Goal: Obtain resource: Download file/media

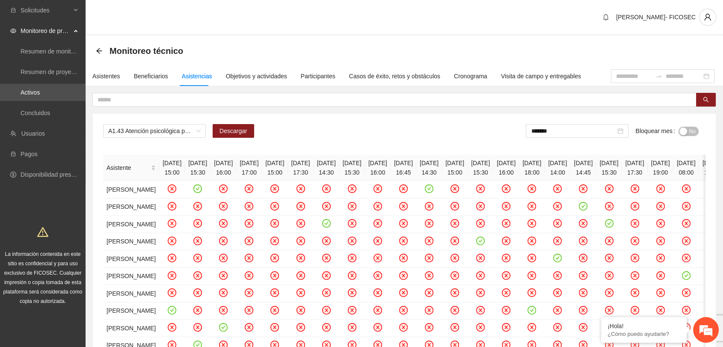
drag, startPoint x: 693, startPoint y: 130, endPoint x: 624, endPoint y: 140, distance: 69.6
click at [692, 131] on span "No" at bounding box center [693, 131] width 6 height 9
click at [591, 130] on input "*******" at bounding box center [575, 130] width 85 height 9
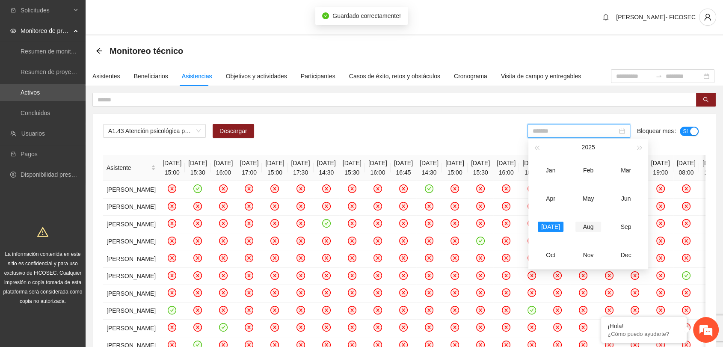
click at [595, 225] on div "Aug" at bounding box center [589, 227] width 26 height 10
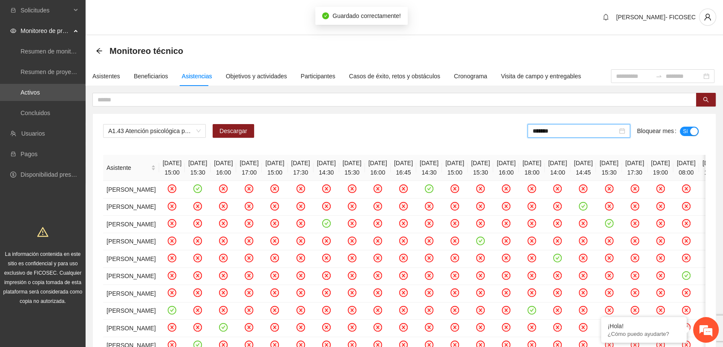
click at [386, 128] on div "A1.43 Atención psicológica para la identificación de violencia sexual en NNA en…" at bounding box center [404, 134] width 603 height 21
click at [147, 134] on span "A1.43 Atención psicológica para la identificación de violencia sexual en NNA en…" at bounding box center [154, 131] width 92 height 13
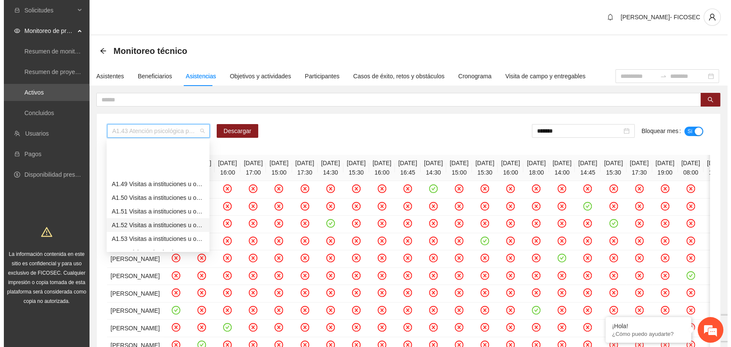
scroll to position [669, 0]
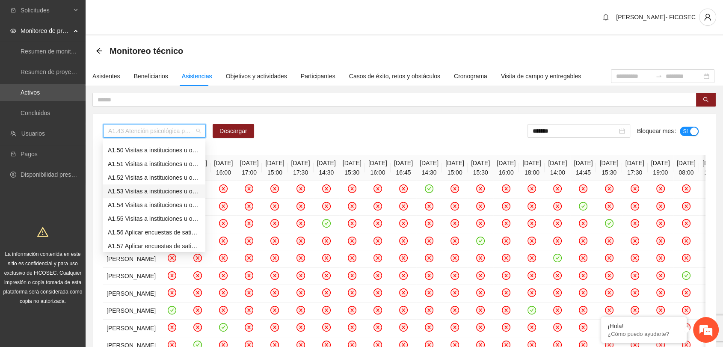
click at [138, 193] on div "A1.53 Visitas a instituciones u organizaciones para vinculación de casos en [PE…" at bounding box center [154, 191] width 92 height 9
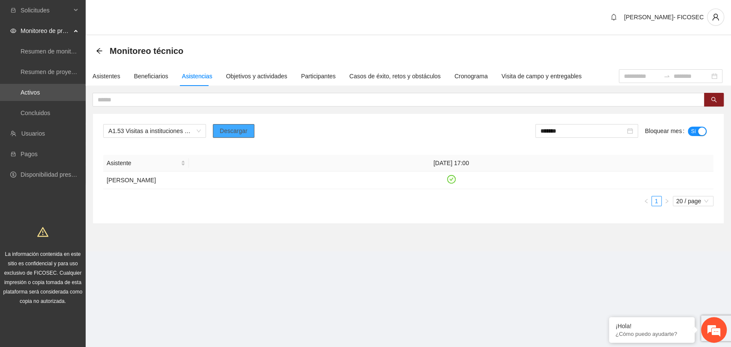
click at [248, 131] on button "Descargar" at bounding box center [234, 131] width 42 height 14
click at [160, 131] on span "A1.53 Visitas a instituciones u organizaciones para vinculación de casos en [PE…" at bounding box center [154, 131] width 92 height 13
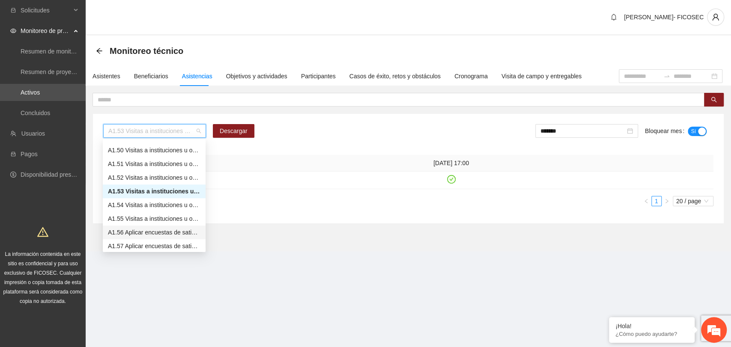
click at [131, 232] on div "A1.56 Aplicar encuestas de satisfacción a NNA en [GEOGRAPHIC_DATA]" at bounding box center [154, 232] width 92 height 9
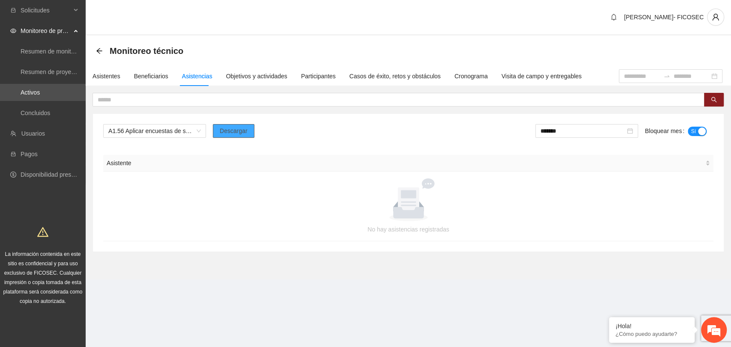
click at [241, 128] on span "Descargar" at bounding box center [234, 130] width 28 height 9
click at [688, 129] on button "Sí" at bounding box center [696, 131] width 19 height 9
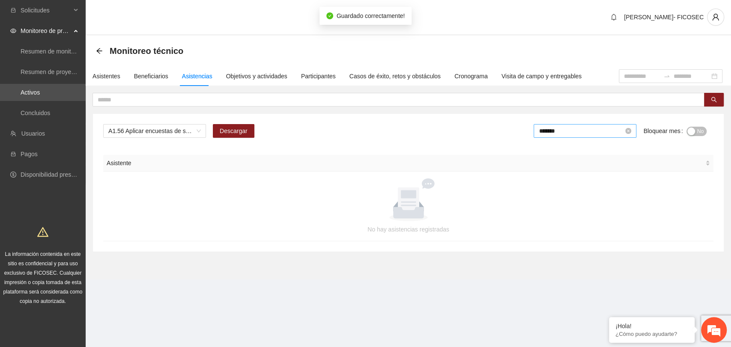
click at [595, 131] on input "*******" at bounding box center [580, 130] width 85 height 9
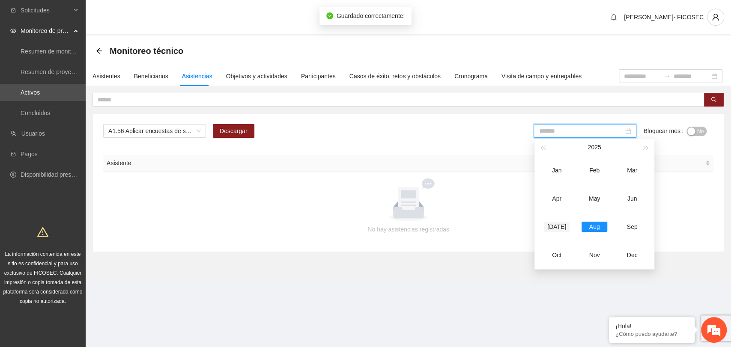
click at [548, 226] on div "[DATE]" at bounding box center [557, 227] width 26 height 10
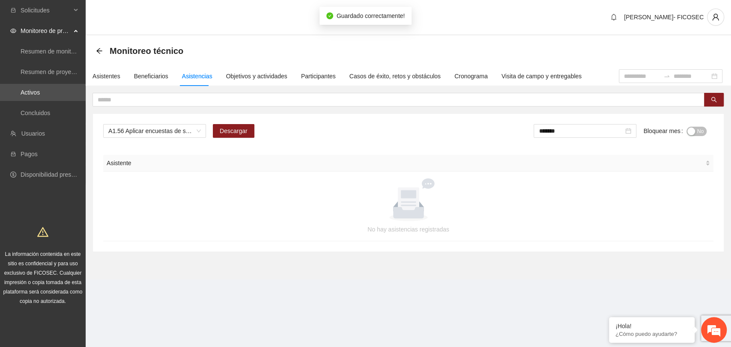
click at [696, 128] on button "No" at bounding box center [696, 131] width 20 height 9
click at [698, 131] on div "button" at bounding box center [702, 132] width 8 height 8
click at [363, 139] on div "A1.56 Aplicar encuestas de satisfacción a NNA en [PERSON_NAME] Descargar ******…" at bounding box center [408, 134] width 610 height 21
click at [166, 131] on span "A1.56 Aplicar encuestas de satisfacción a NNA en [GEOGRAPHIC_DATA]" at bounding box center [154, 131] width 92 height 13
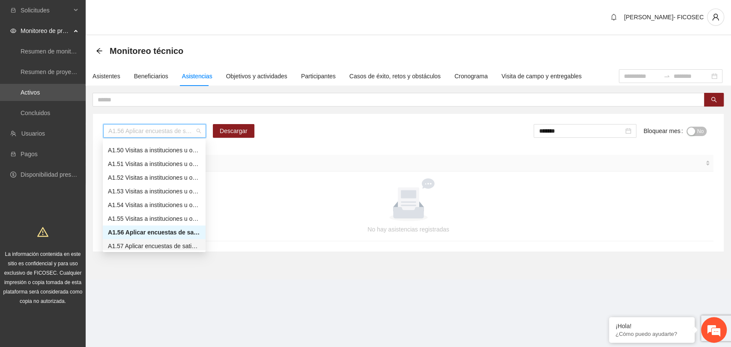
click at [151, 245] on div "A1.57 Aplicar encuestas de satisfacción a NNA en Delicias" at bounding box center [154, 245] width 92 height 9
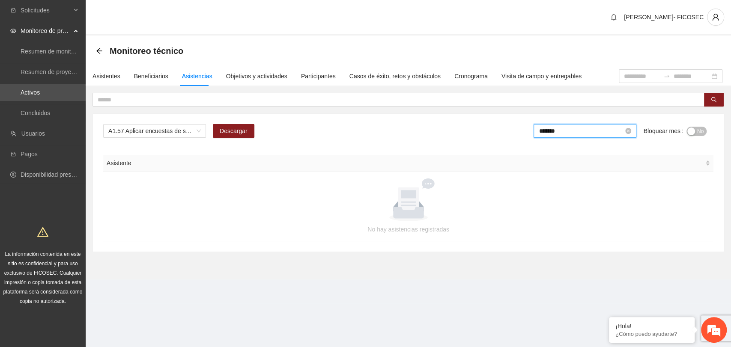
click at [584, 131] on input "*******" at bounding box center [580, 130] width 85 height 9
drag, startPoint x: 598, startPoint y: 229, endPoint x: 596, endPoint y: 222, distance: 7.1
click at [597, 229] on div "Aug" at bounding box center [594, 227] width 26 height 10
drag, startPoint x: 428, startPoint y: 143, endPoint x: 418, endPoint y: 138, distance: 10.9
click at [421, 137] on div "A1.57 Aplicar encuestas de satisfacción a NNA en Delicias Descargar ******* Blo…" at bounding box center [408, 183] width 631 height 138
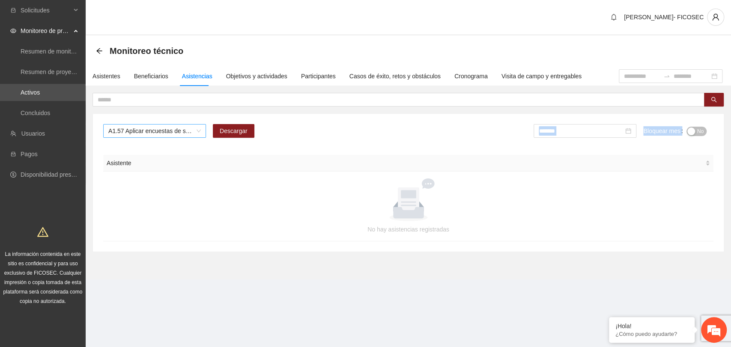
drag, startPoint x: 184, startPoint y: 131, endPoint x: 179, endPoint y: 134, distance: 5.6
click at [181, 132] on span "A1.57 Aplicar encuestas de satisfacción a NNA en Delicias" at bounding box center [154, 131] width 92 height 13
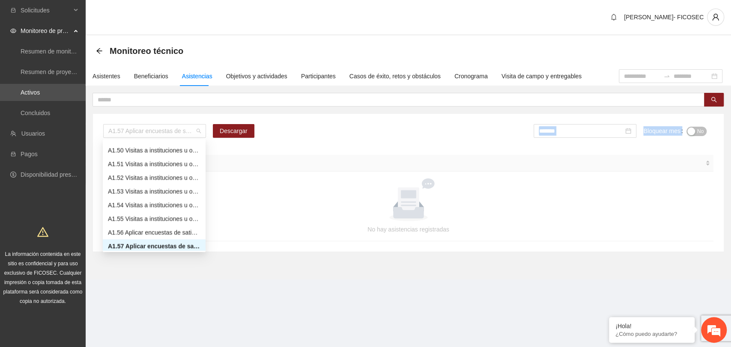
scroll to position [671, 0]
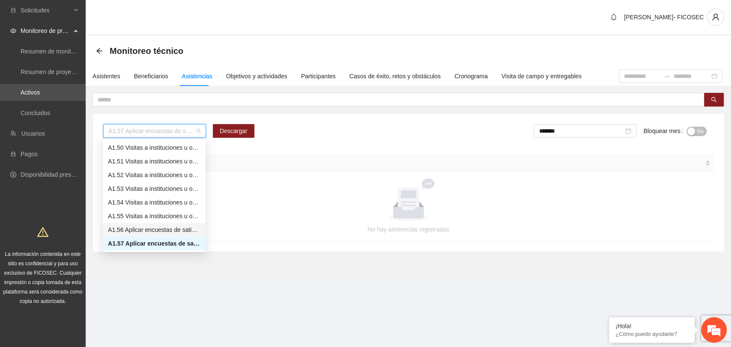
click at [141, 233] on div "A1.56 Aplicar encuestas de satisfacción a NNA en [GEOGRAPHIC_DATA]" at bounding box center [154, 229] width 92 height 9
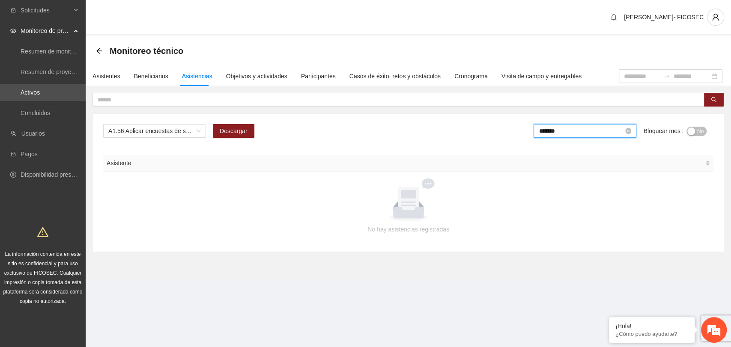
drag, startPoint x: 581, startPoint y: 132, endPoint x: 574, endPoint y: 140, distance: 10.0
click at [581, 133] on input "*******" at bounding box center [580, 130] width 85 height 9
drag, startPoint x: 555, startPoint y: 229, endPoint x: 548, endPoint y: 220, distance: 11.4
click at [554, 228] on div "[DATE]" at bounding box center [557, 227] width 26 height 10
type input "*******"
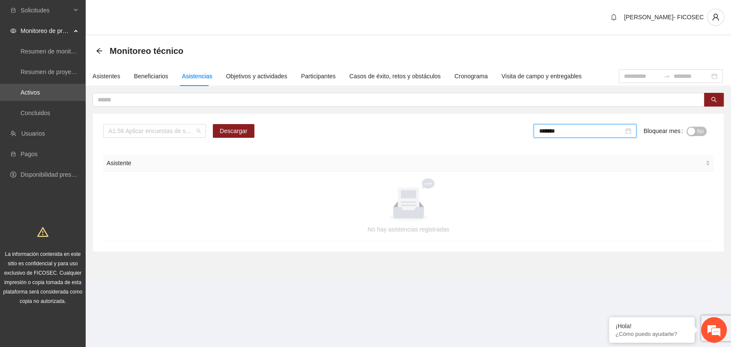
drag, startPoint x: 200, startPoint y: 131, endPoint x: 190, endPoint y: 151, distance: 21.4
click at [198, 132] on span "A1.56 Aplicar encuestas de satisfacción a NNA en [GEOGRAPHIC_DATA]" at bounding box center [154, 131] width 92 height 13
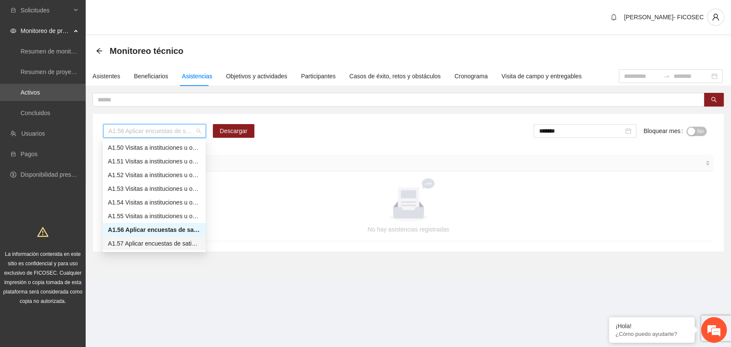
drag, startPoint x: 148, startPoint y: 245, endPoint x: 145, endPoint y: 242, distance: 4.6
click at [146, 245] on div "A1.57 Aplicar encuestas de satisfacción a NNA en Delicias" at bounding box center [154, 243] width 92 height 9
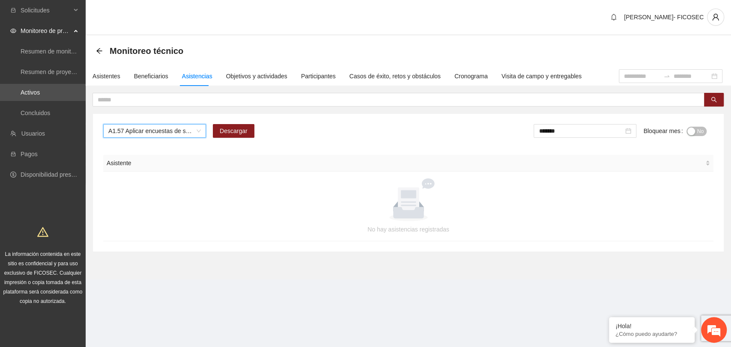
drag, startPoint x: 157, startPoint y: 131, endPoint x: 151, endPoint y: 138, distance: 9.8
click at [157, 131] on span "A1.57 Aplicar encuestas de satisfacción a NNA en Delicias" at bounding box center [154, 131] width 92 height 13
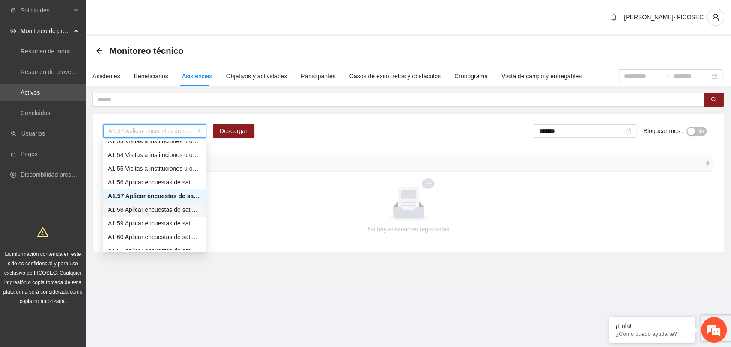
scroll to position [766, 0]
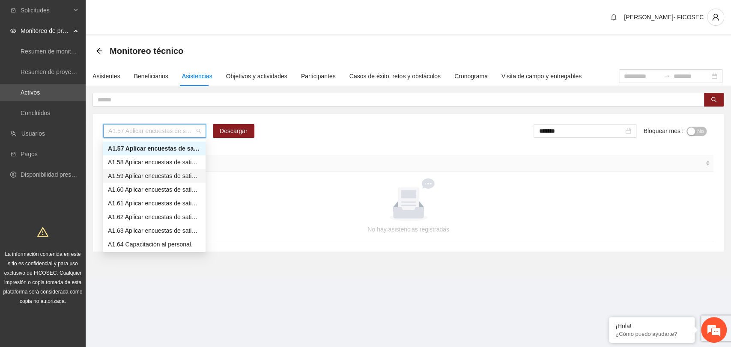
click at [140, 178] on div "A1.59 Aplicar encuestas de satisfacción a NNA Hidalgo del parral" at bounding box center [154, 175] width 92 height 9
